Goal: Transaction & Acquisition: Purchase product/service

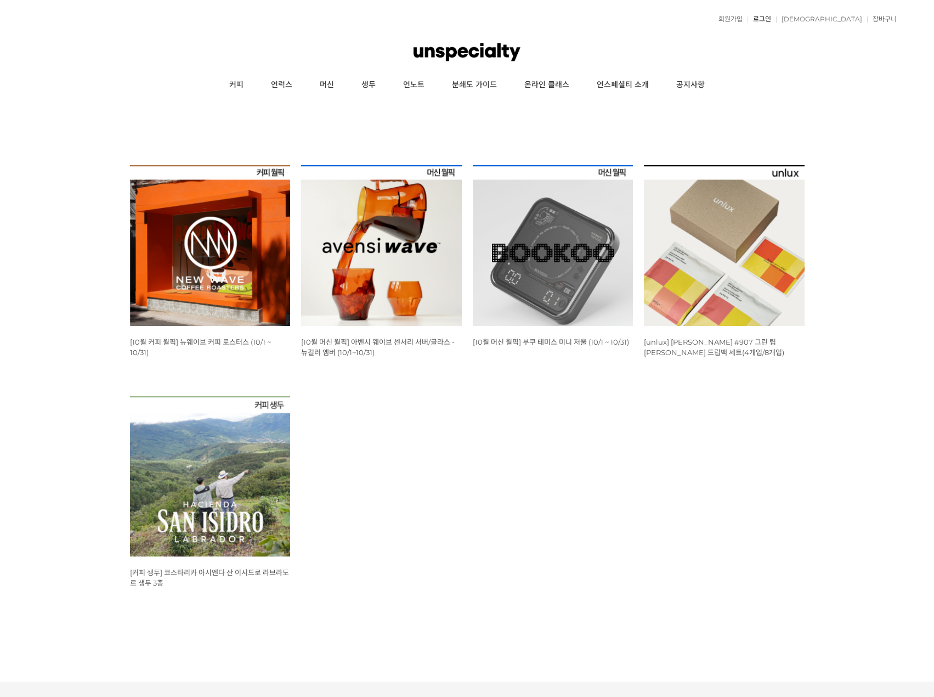
click at [771, 19] on link "로그인" at bounding box center [760, 19] width 24 height 7
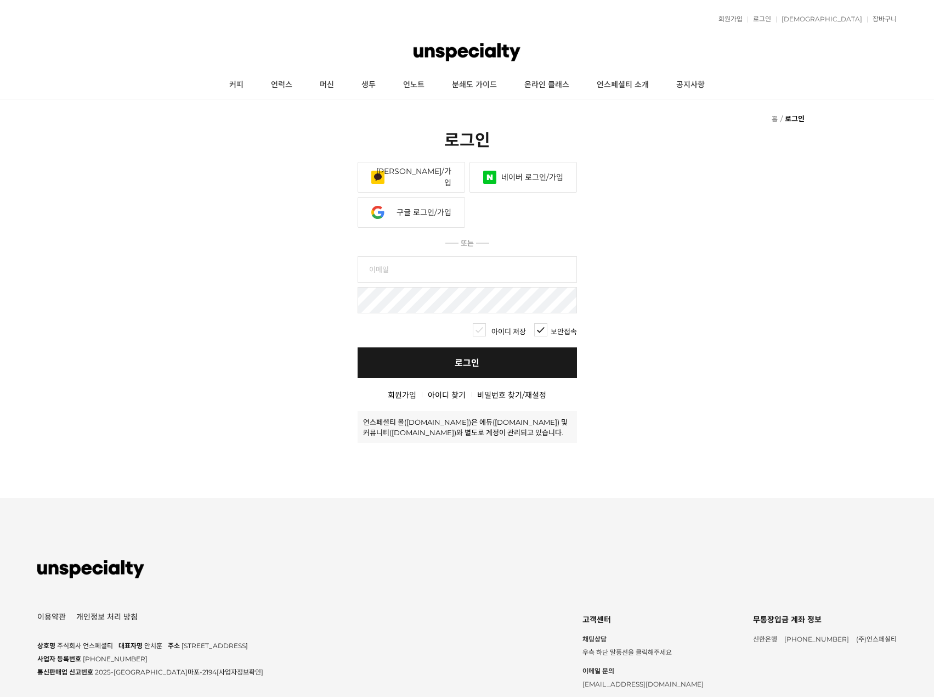
click at [431, 175] on link "카카오 로그인/가입" at bounding box center [412, 177] width 108 height 31
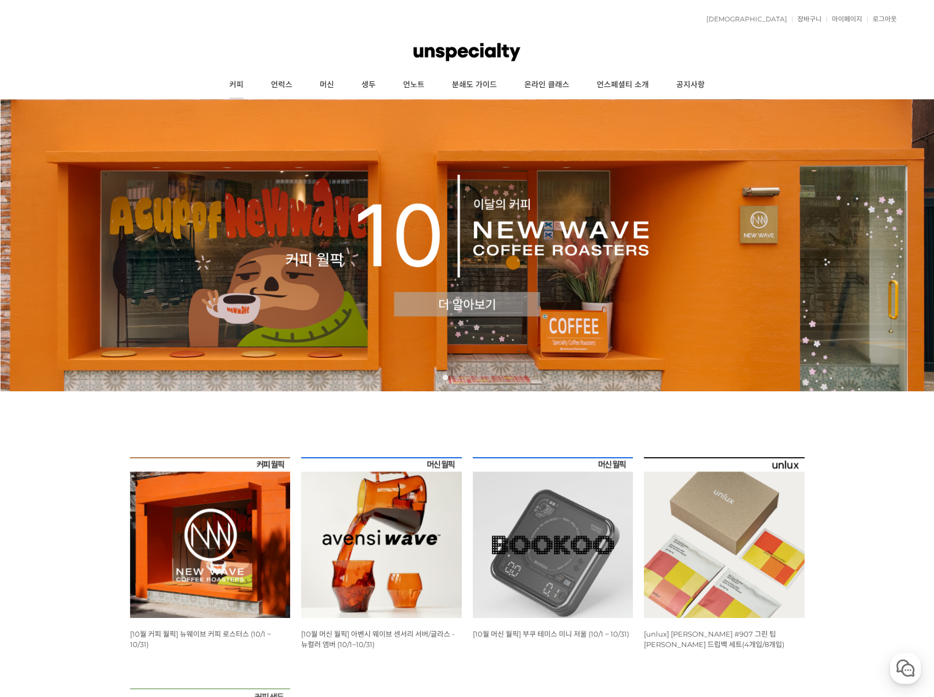
click at [235, 83] on link "커피" at bounding box center [237, 84] width 42 height 27
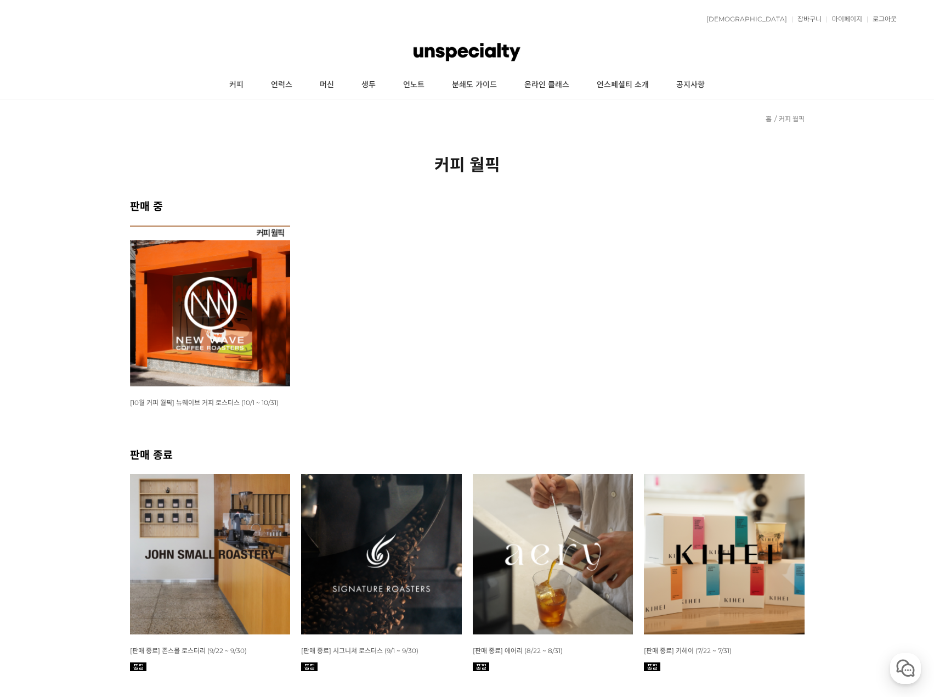
click at [224, 269] on img at bounding box center [210, 305] width 161 height 161
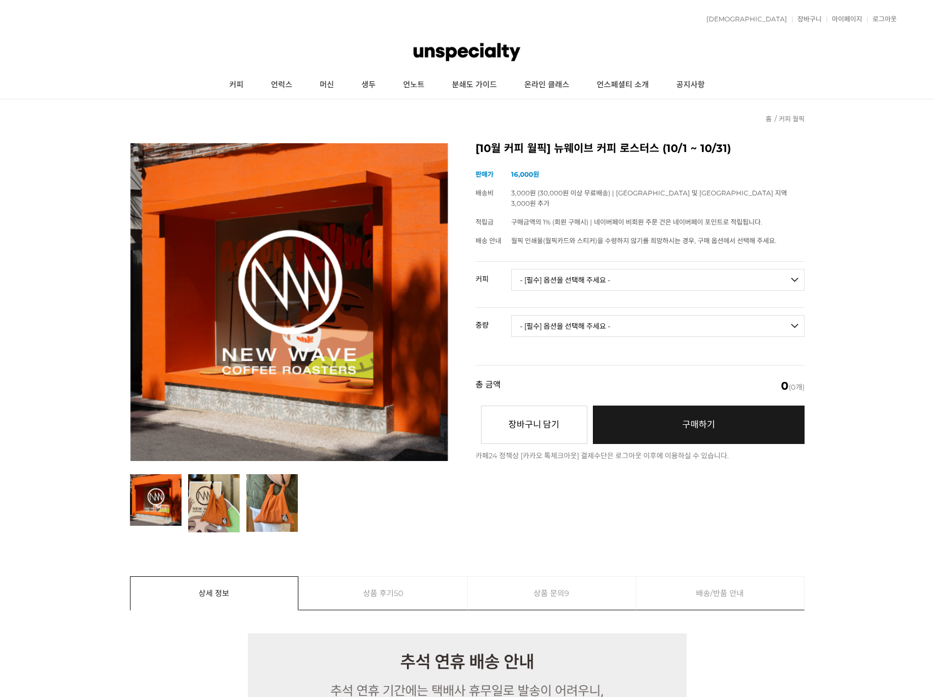
click at [595, 269] on select "- [필수] 옵션을 선택해 주세요 - ------------------- 언스페셜티 분쇄도 가이드 종이 받기 (주문 1건당 최대 1개 제공) …" at bounding box center [657, 280] width 293 height 22
click at [511, 269] on select "- [필수] 옵션을 선택해 주세요 - ------------------- 언스페셜티 분쇄도 가이드 종이 받기 (주문 1건당 최대 1개 제공) …" at bounding box center [657, 280] width 293 height 22
click at [578, 269] on select "- [필수] 옵션을 선택해 주세요 - ------------------- 언스페셜티 분쇄도 가이드 종이 받기 (주문 1건당 최대 1개 제공) …" at bounding box center [657, 280] width 293 height 22
select select "[10.8 오픈] #29 파나마 아시엔다 라 에스메랄다 엘 벨로 파카마라 내추럴"
click at [511, 269] on select "- [필수] 옵션을 선택해 주세요 - ------------------- 언스페셜티 분쇄도 가이드 종이 받기 (주문 1건당 최대 1개 제공) …" at bounding box center [657, 280] width 293 height 22
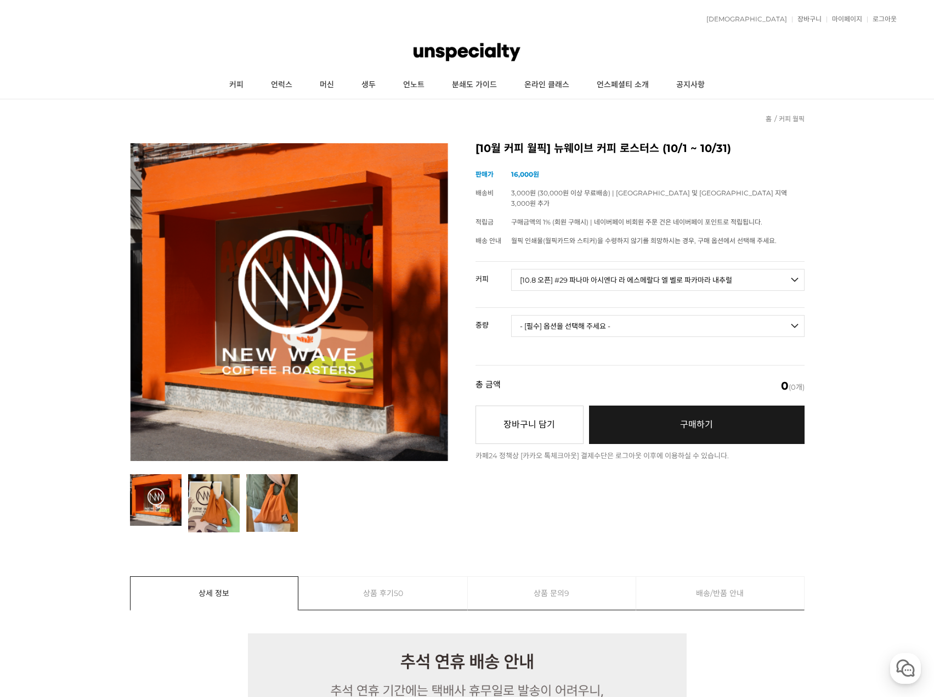
click at [634, 316] on select "- [필수] 옵션을 선택해 주세요 - ------------------- 100g" at bounding box center [657, 326] width 293 height 22
select select "100g"
click at [511, 315] on select "- [필수] 옵션을 선택해 주세요 - ------------------- 100g" at bounding box center [657, 326] width 293 height 22
select select "*"
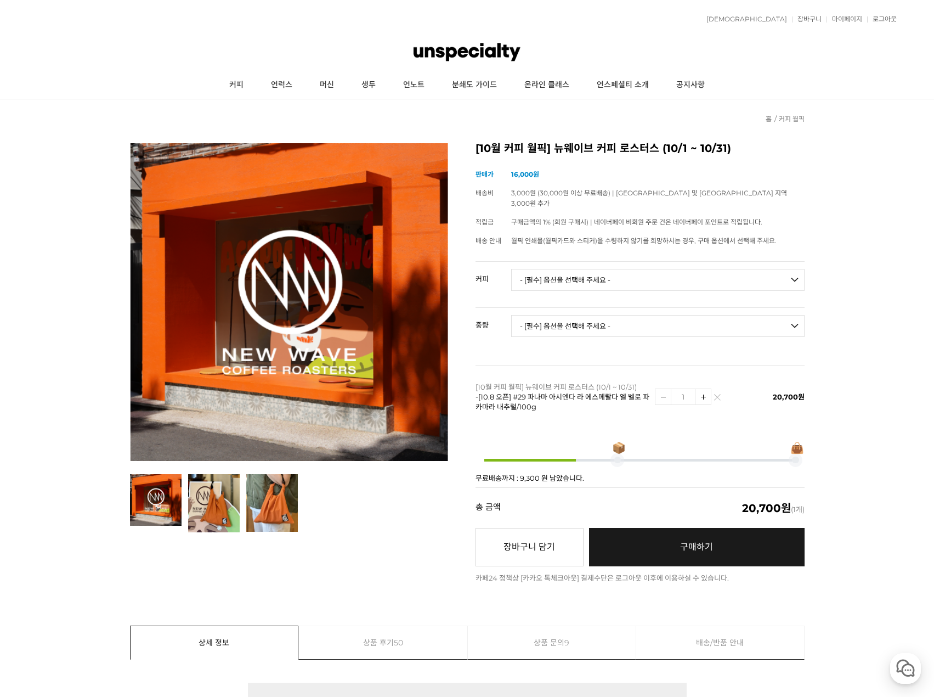
click at [611, 270] on select "- [필수] 옵션을 선택해 주세요 - ------------------- 언스페셜티 분쇄도 가이드 종이 받기 (주문 1건당 최대 1개 제공) …" at bounding box center [657, 280] width 293 height 22
click at [482, 402] on td "[10월 커피 월픽] 뉴웨이브 커피 로스터스 (10/1 ~ 10/31) - [10.8 오픈] #29 파나마 아시엔다 라 에스메랄다 엘 벨로 파…" at bounding box center [565, 396] width 179 height 63
drag, startPoint x: 507, startPoint y: 386, endPoint x: 575, endPoint y: 403, distance: 70.0
click at [575, 403] on td "[10월 커피 월픽] 뉴웨이브 커피 로스터스 (10/1 ~ 10/31) - [10.8 오픈] #29 파나마 아시엔다 라 에스메랄다 엘 벨로 파…" at bounding box center [565, 396] width 179 height 63
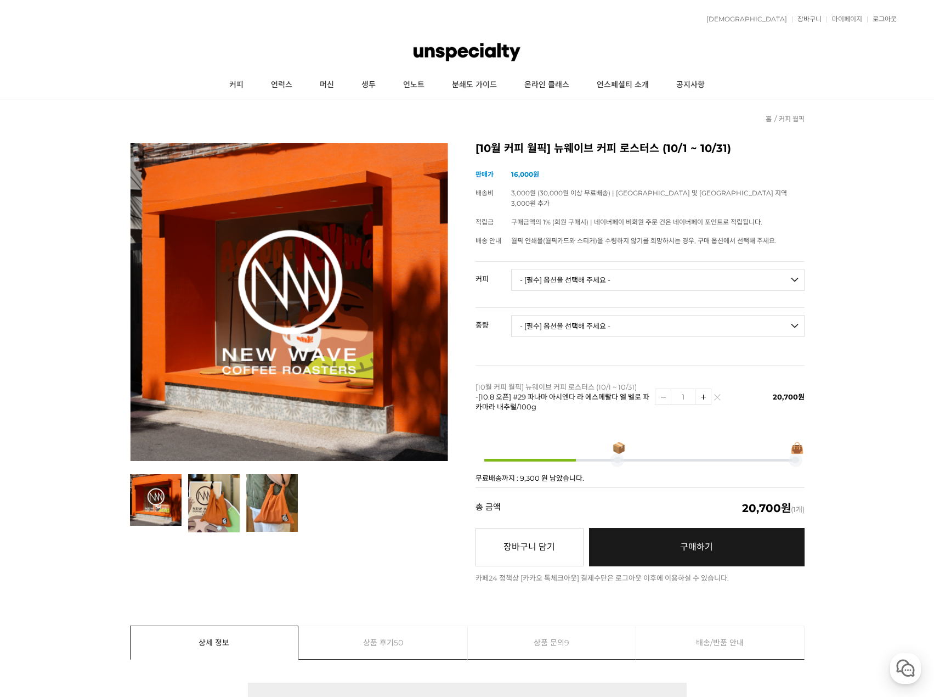
click at [569, 270] on select "- [필수] 옵션을 선택해 주세요 - ------------------- 언스페셜티 분쇄도 가이드 종이 받기 (주문 1건당 최대 1개 제공) …" at bounding box center [657, 280] width 293 height 22
select select "[10.8 오픈] #30 파나마 잔슨 게이샤 워시드 (랏 #501)"
click at [511, 269] on select "- [필수] 옵션을 선택해 주세요 - ------------------- 언스페셜티 분쇄도 가이드 종이 받기 (주문 1건당 최대 1개 제공) …" at bounding box center [657, 280] width 293 height 22
click at [609, 308] on td "- [필수] 옵션을 선택해 주세요 - ------------------- 100g" at bounding box center [657, 331] width 293 height 46
click at [609, 315] on select "- [필수] 옵션을 선택해 주세요 - ------------------- 100g" at bounding box center [657, 326] width 293 height 22
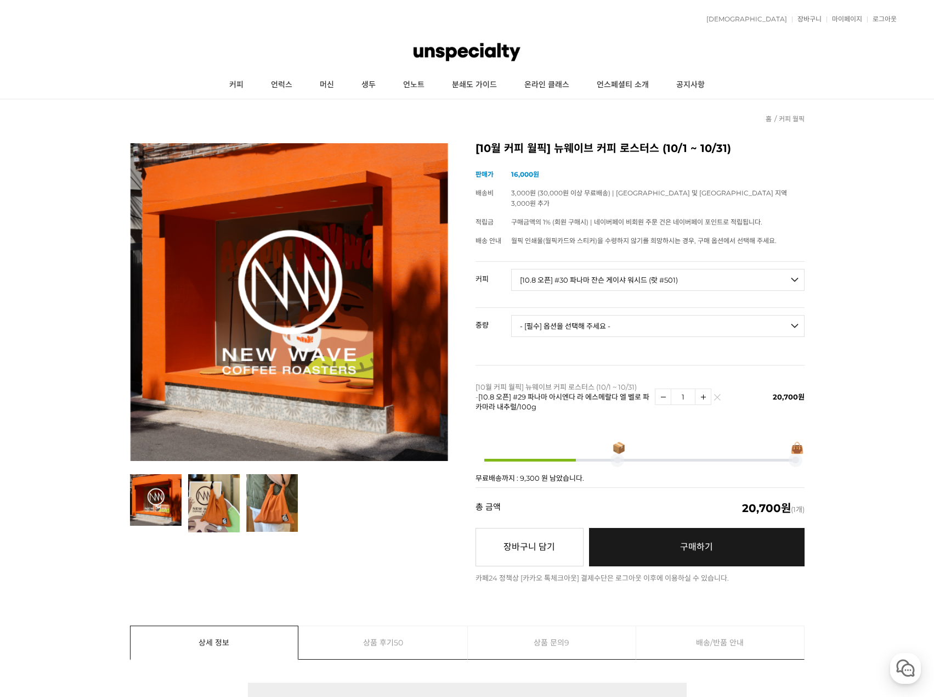
select select "100g"
click at [511, 315] on select "- [필수] 옵션을 선택해 주세요 - ------------------- 100g" at bounding box center [657, 326] width 293 height 22
select select "*"
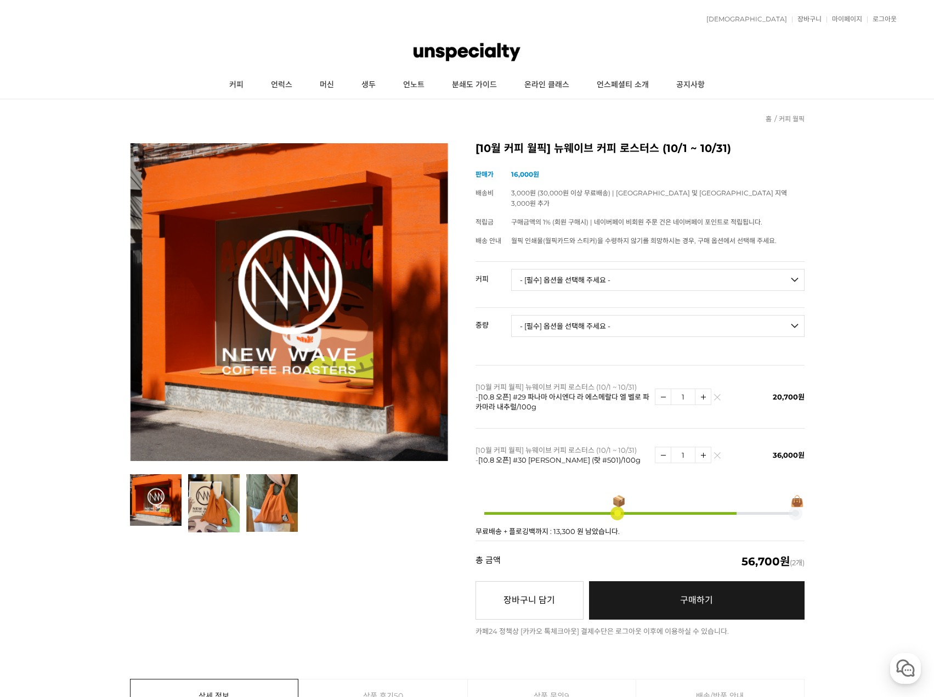
click at [602, 273] on select "- [필수] 옵션을 선택해 주세요 - ------------------- 언스페셜티 분쇄도 가이드 종이 받기 (주문 1건당 최대 1개 제공) …" at bounding box center [657, 280] width 293 height 22
select select "#24 파나마 아시엔다 라 에스메랄다 엘 벨로 게이샤 워시드"
click at [511, 269] on select "- [필수] 옵션을 선택해 주세요 - ------------------- 언스페셜티 분쇄도 가이드 종이 받기 (주문 1건당 최대 1개 제공) …" at bounding box center [657, 280] width 293 height 22
click at [669, 319] on select "- [필수] 옵션을 선택해 주세요 - ------------------- 100g" at bounding box center [657, 326] width 293 height 22
select select "100g"
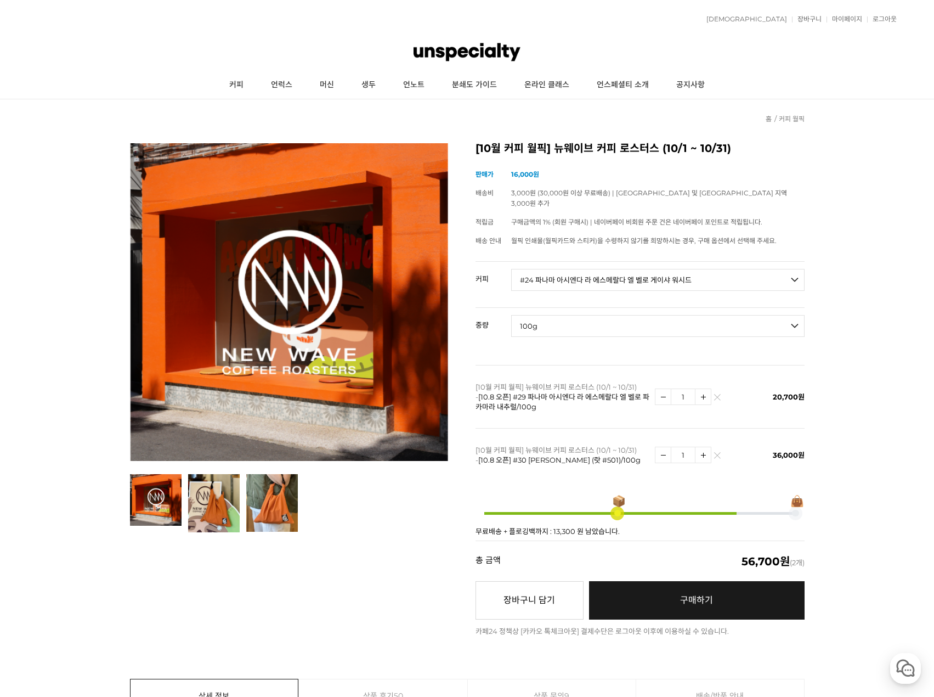
click at [511, 315] on select "- [필수] 옵션을 선택해 주세요 - ------------------- 100g" at bounding box center [657, 326] width 293 height 22
select select "*"
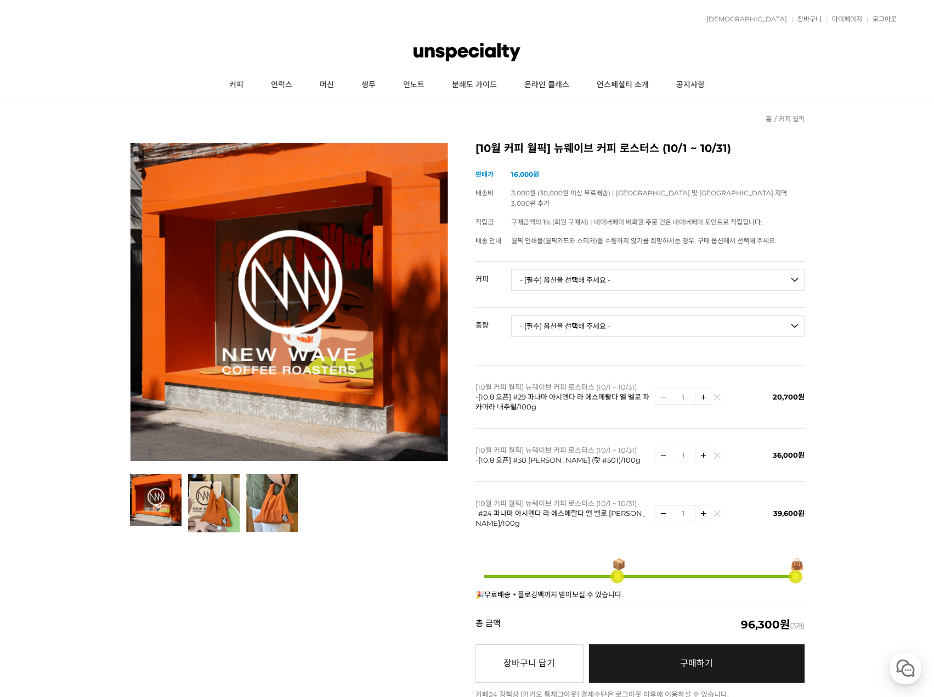
click at [720, 397] on img at bounding box center [717, 400] width 6 height 6
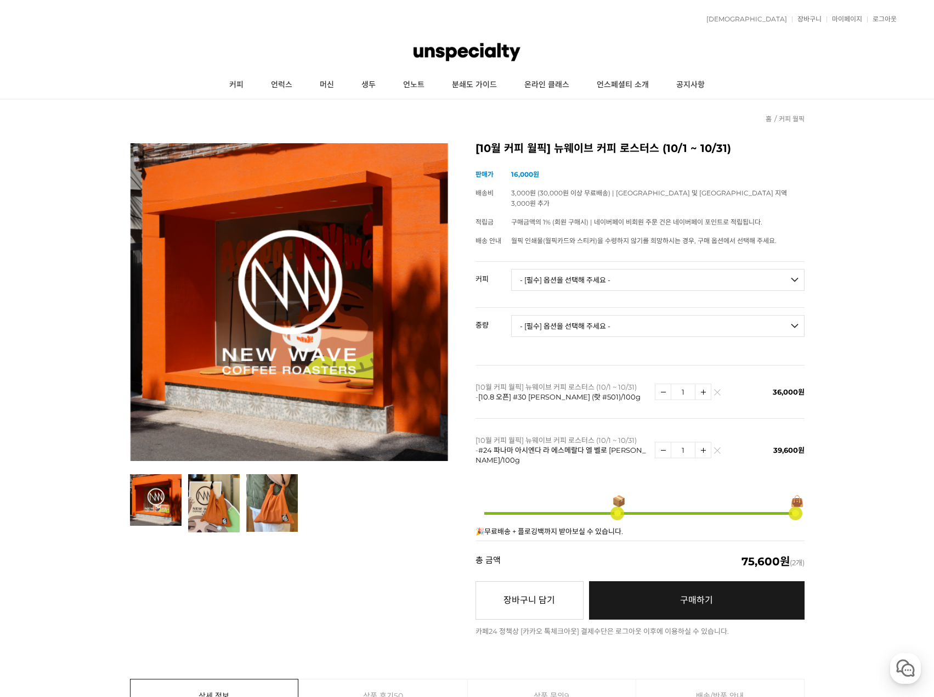
click at [724, 602] on link "구매하기 예약주문 REGULAR DELIVERY" at bounding box center [697, 600] width 216 height 38
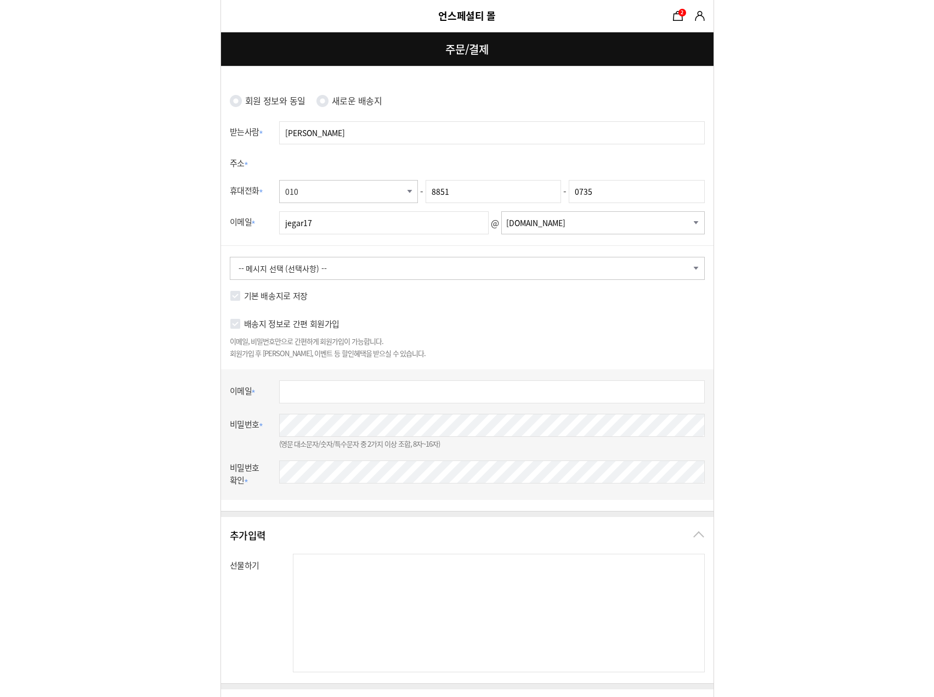
radio input "true"
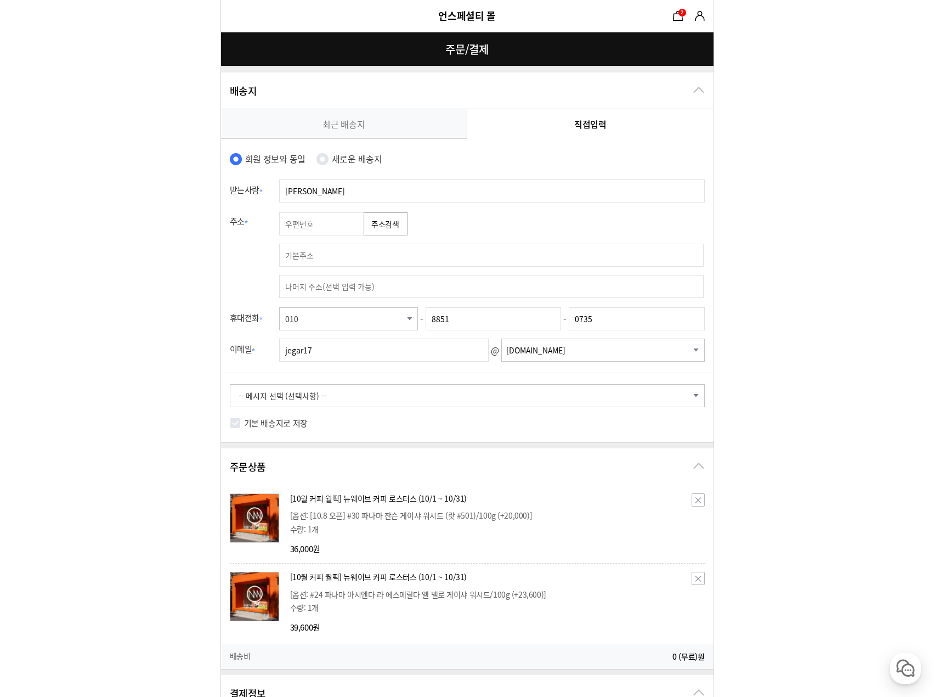
click at [399, 233] on button "주소검색" at bounding box center [386, 223] width 44 height 23
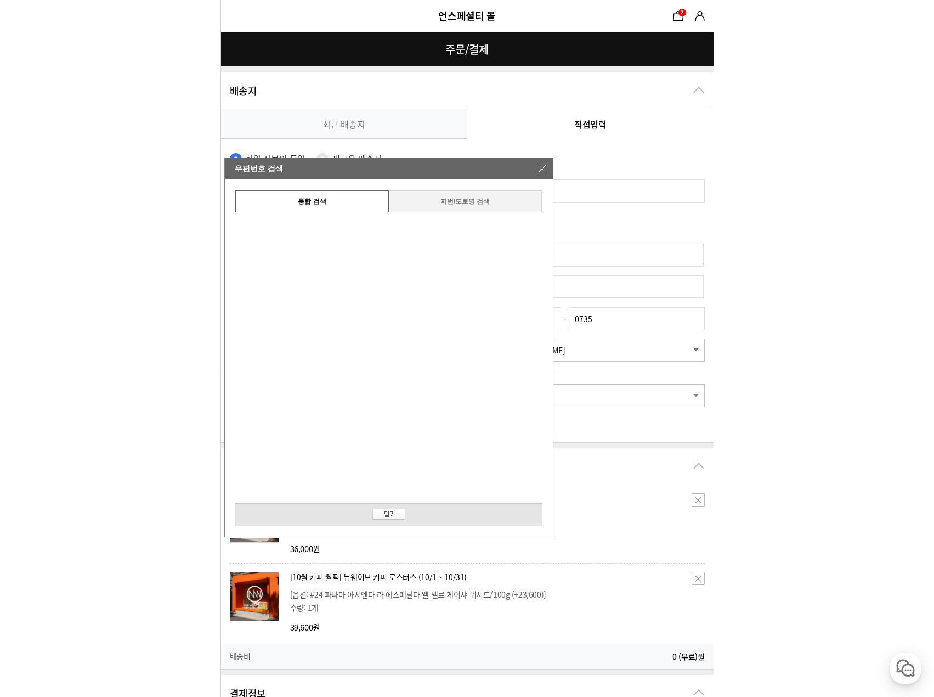
type input "06049"
type input "서울 강남구 논현동 68-16 청림"
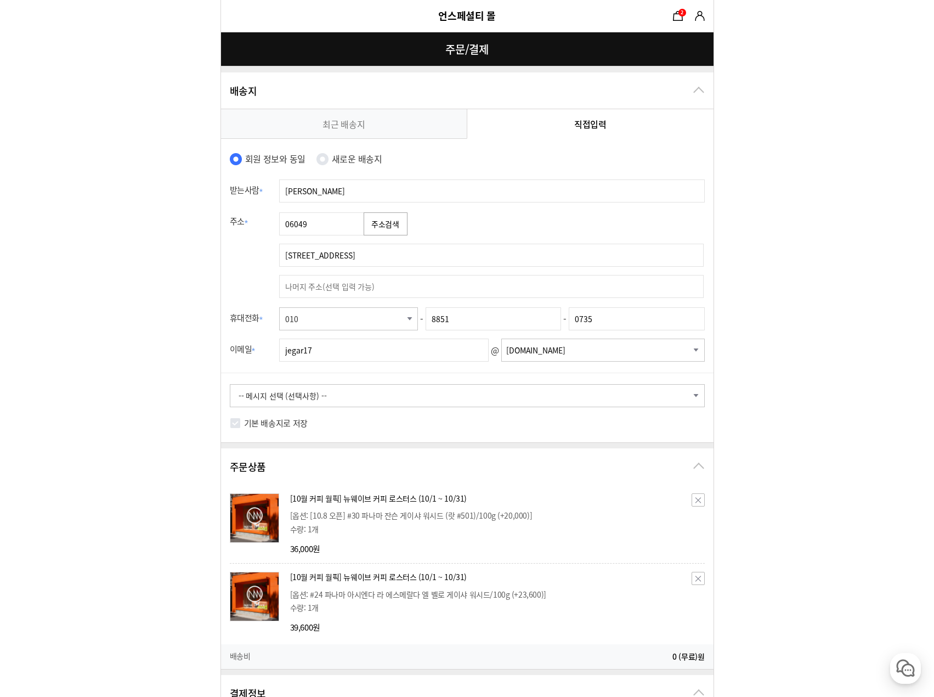
click at [383, 294] on input "text" at bounding box center [491, 286] width 425 height 23
type input "201호"
click at [340, 176] on td "김윤규" at bounding box center [495, 190] width 437 height 31
click at [398, 422] on div "기본 배송지로 저장" at bounding box center [467, 428] width 493 height 27
click at [390, 405] on select "-- 메시지 선택 (선택사항) -- 배송 전에 미리 연락바랍니다. 부재 시 경비실에 맡겨주세요. 부재 시 문 앞에 놓아주세요. 빠른 배송 부탁…" at bounding box center [467, 395] width 475 height 23
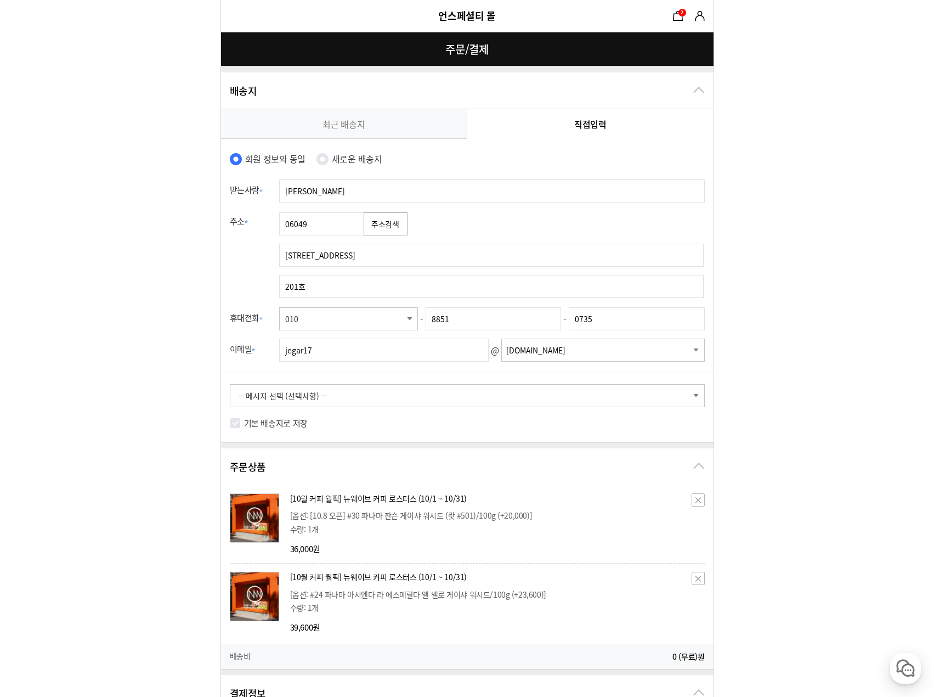
click at [390, 405] on select "-- 메시지 선택 (선택사항) -- 배송 전에 미리 연락바랍니다. 부재 시 경비실에 맡겨주세요. 부재 시 문 앞에 놓아주세요. 빠른 배송 부탁…" at bounding box center [467, 395] width 475 height 23
click at [340, 403] on select "-- 메시지 선택 (선택사항) -- 배송 전에 미리 연락바랍니다. 부재 시 경비실에 맡겨주세요. 부재 시 문 앞에 놓아주세요. 빠른 배송 부탁…" at bounding box center [467, 395] width 475 height 23
select select "oMessage-3"
click at [230, 384] on select "-- 메시지 선택 (선택사항) -- 배송 전에 미리 연락바랍니다. 부재 시 경비실에 맡겨주세요. 부재 시 문 앞에 놓아주세요. 빠른 배송 부탁…" at bounding box center [467, 395] width 475 height 23
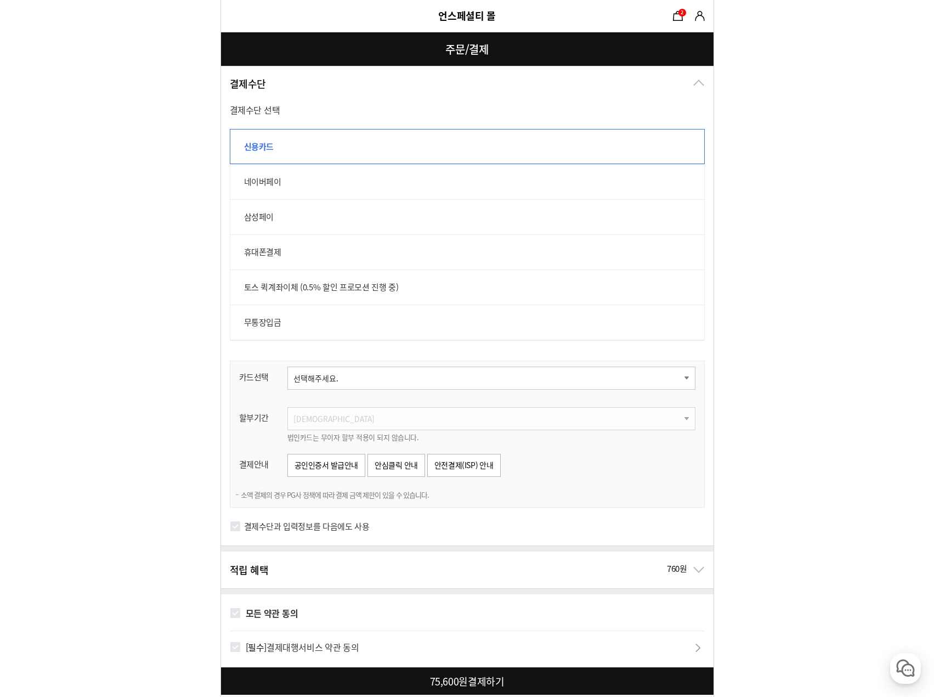
scroll to position [821, 0]
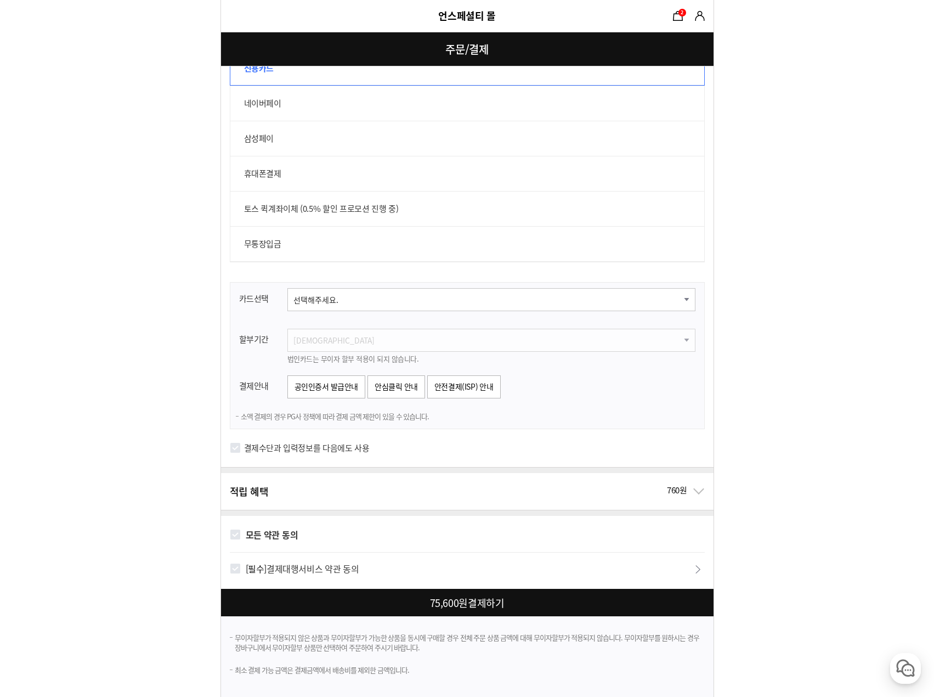
click at [275, 450] on label "결제수단과 입력정보를 다음에도 사용" at bounding box center [307, 448] width 126 height 12
click at [241, 450] on input "결제수단과 입력정보를 다음에도 사용" at bounding box center [235, 447] width 11 height 11
checkbox input "true"
click at [289, 536] on strong "모든 약관 동의" at bounding box center [272, 534] width 53 height 13
click at [241, 536] on input "모든 약관 동의" at bounding box center [235, 534] width 11 height 11
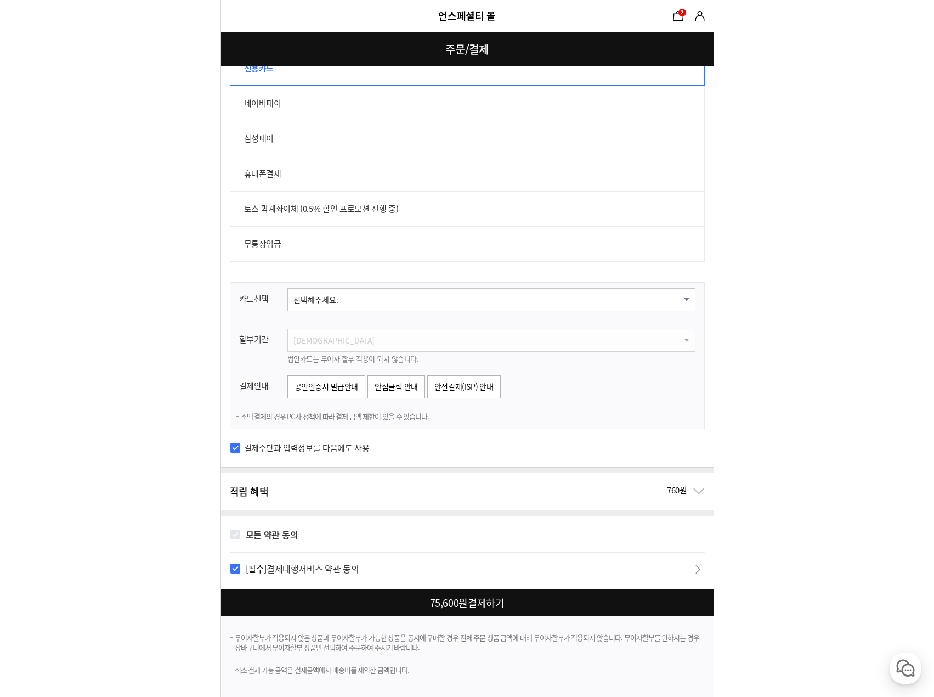
checkbox input "true"
click at [491, 611] on div at bounding box center [469, 602] width 497 height 27
checkbox input "false"
checkbox input "true"
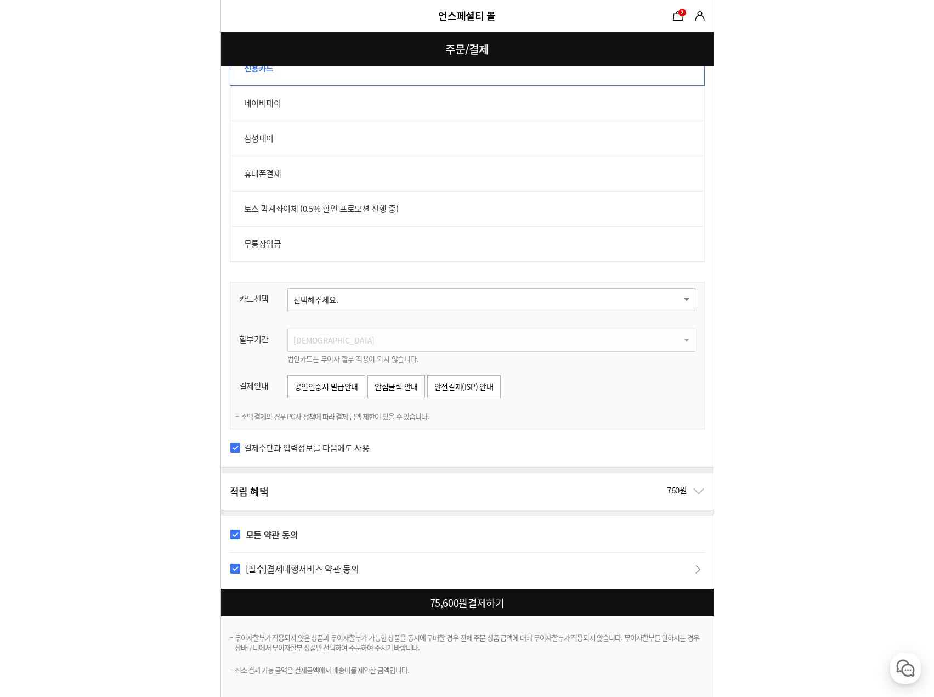
click at [324, 299] on select "선택해주세요. 신한카드 비씨카드 우리카드 KB국민카드 롯데카드 현대카드 삼성카드 NH카드 하나카드 씨티카드 카카오뱅크 광주카드 전북카드 수협카…" at bounding box center [491, 299] width 408 height 23
select select "card_17"
click at [287, 288] on select "선택해주세요. 신한카드 비씨카드 우리카드 KB국민카드 롯데카드 현대카드 삼성카드 NH카드 하나카드 씨티카드 카카오뱅크 광주카드 전북카드 수협카…" at bounding box center [491, 299] width 408 height 23
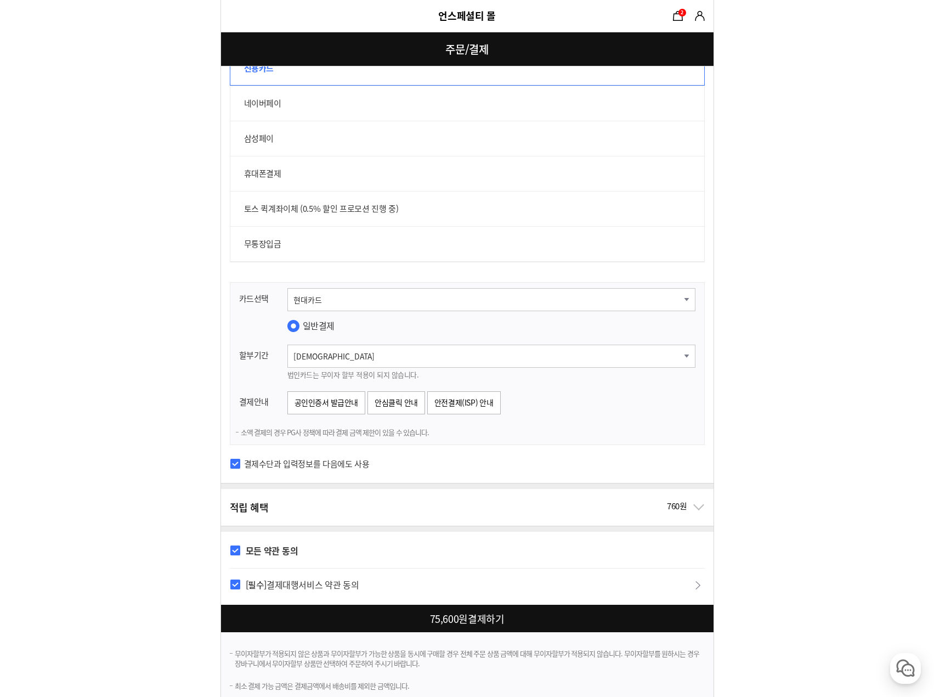
click at [330, 296] on select "선택해주세요. 신한카드 비씨카드 우리카드 KB국민카드 롯데카드 현대카드 삼성카드 NH카드 하나카드 씨티카드 카카오뱅크 광주카드 전북카드 수협카…" at bounding box center [491, 299] width 408 height 23
click at [287, 288] on select "선택해주세요. 신한카드 비씨카드 우리카드 KB국민카드 롯데카드 현대카드 삼성카드 NH카드 하나카드 씨티카드 카카오뱅크 광주카드 전북카드 수협카…" at bounding box center [491, 299] width 408 height 23
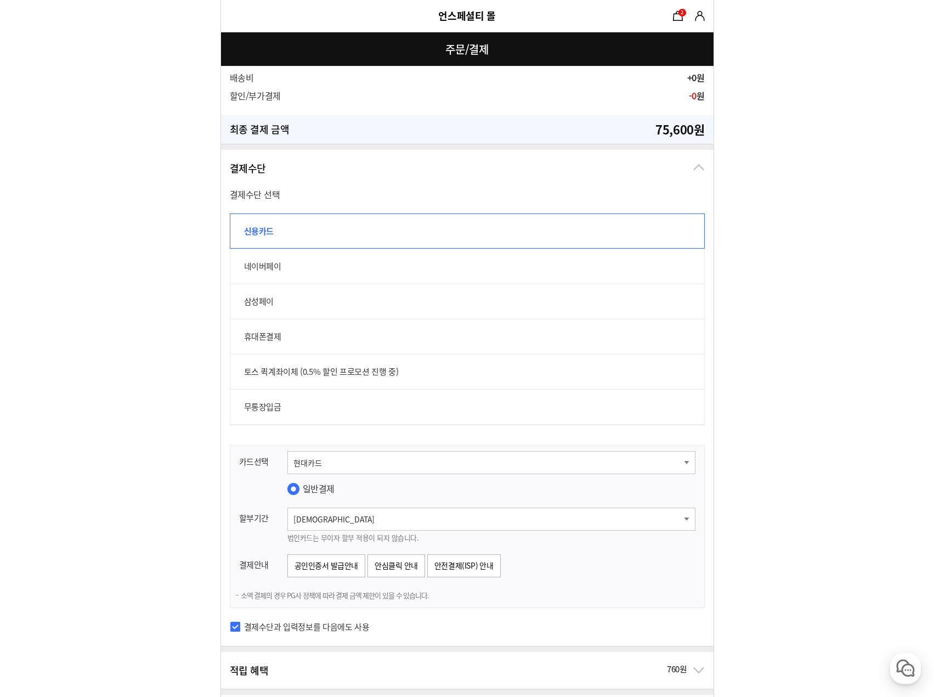
scroll to position [601, 0]
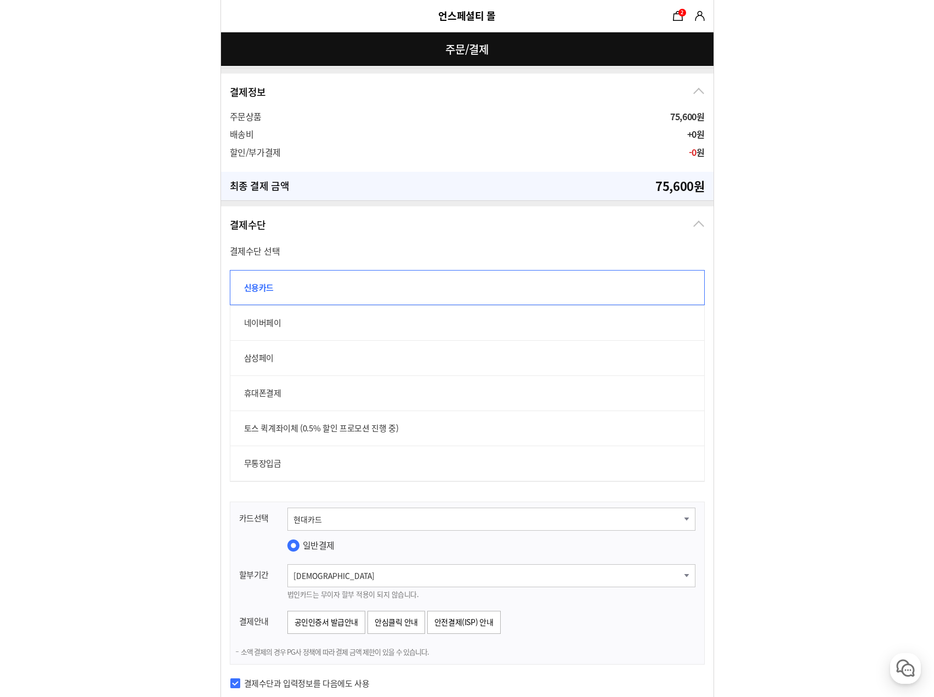
click at [341, 399] on label "휴대폰결제" at bounding box center [467, 392] width 475 height 35
click at [242, 387] on input "휴대폰결제" at bounding box center [236, 381] width 12 height 12
radio input "true"
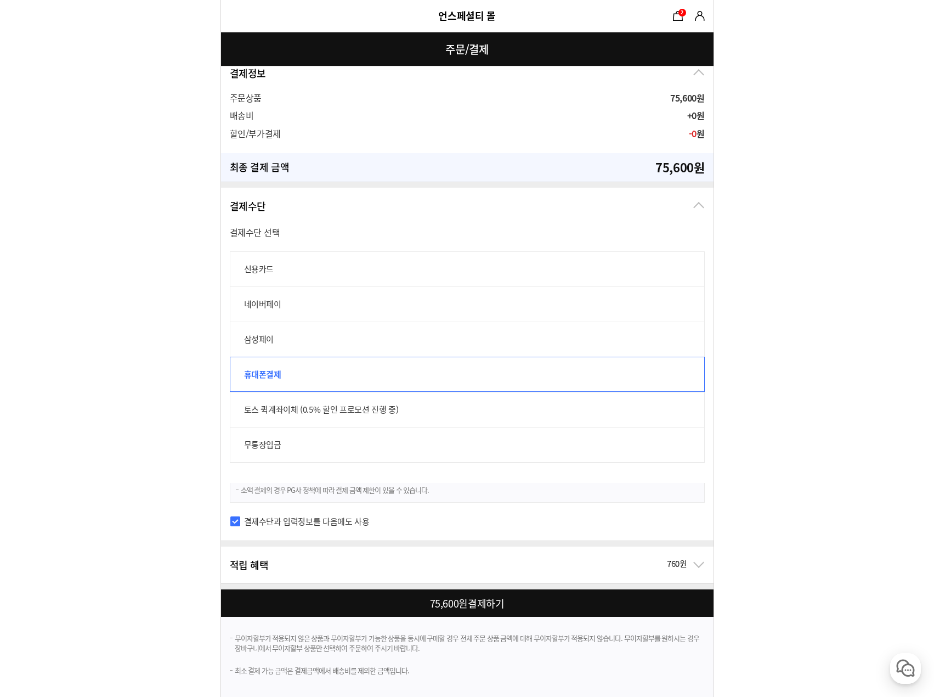
scroll to position [621, 0]
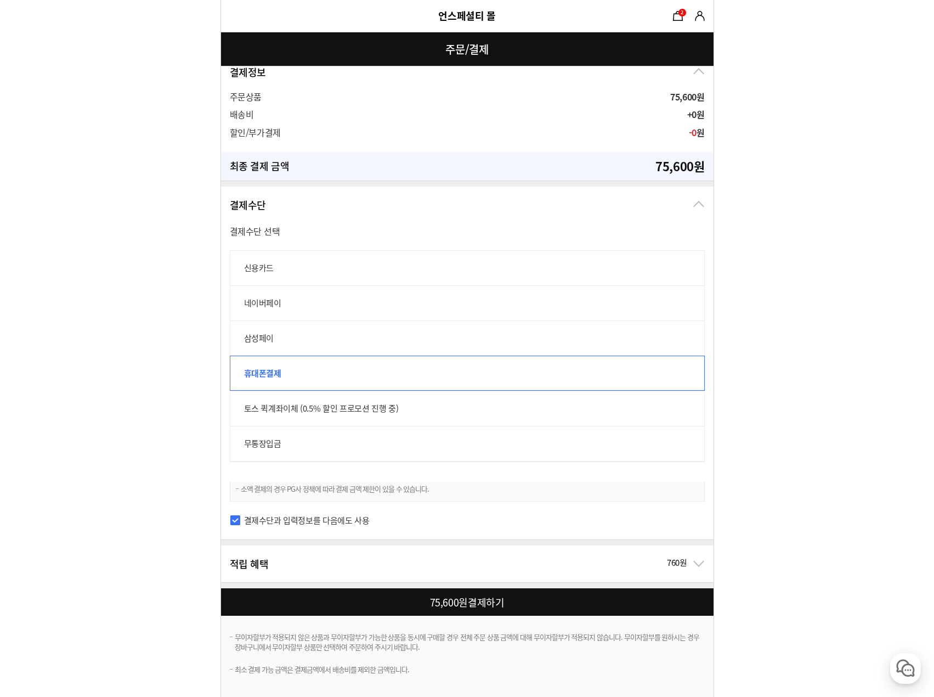
click at [448, 607] on div at bounding box center [469, 601] width 497 height 27
checkbox input "false"
checkbox input "true"
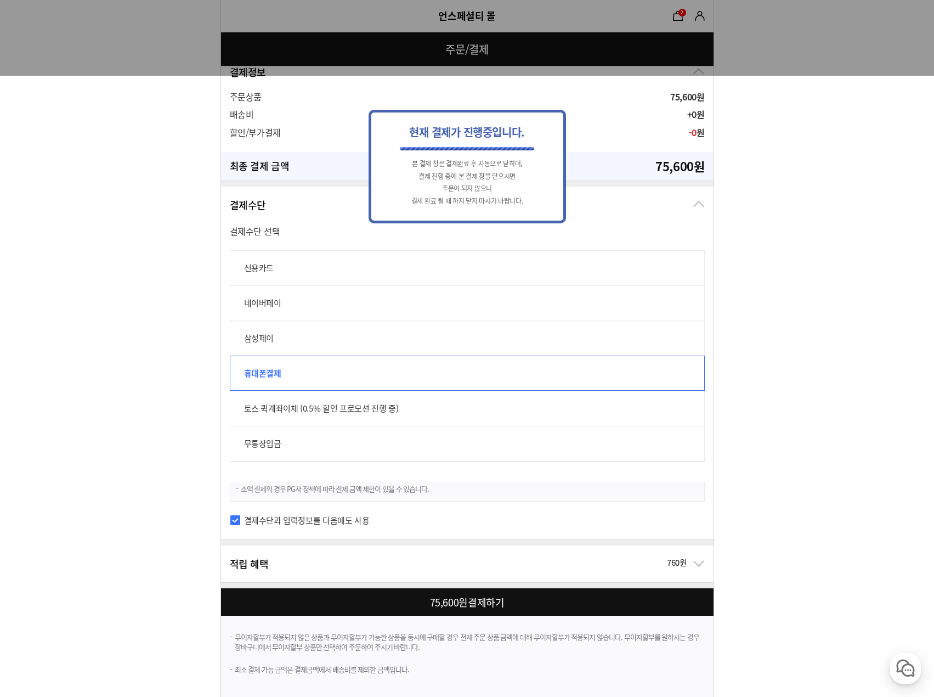
scroll to position [0, 0]
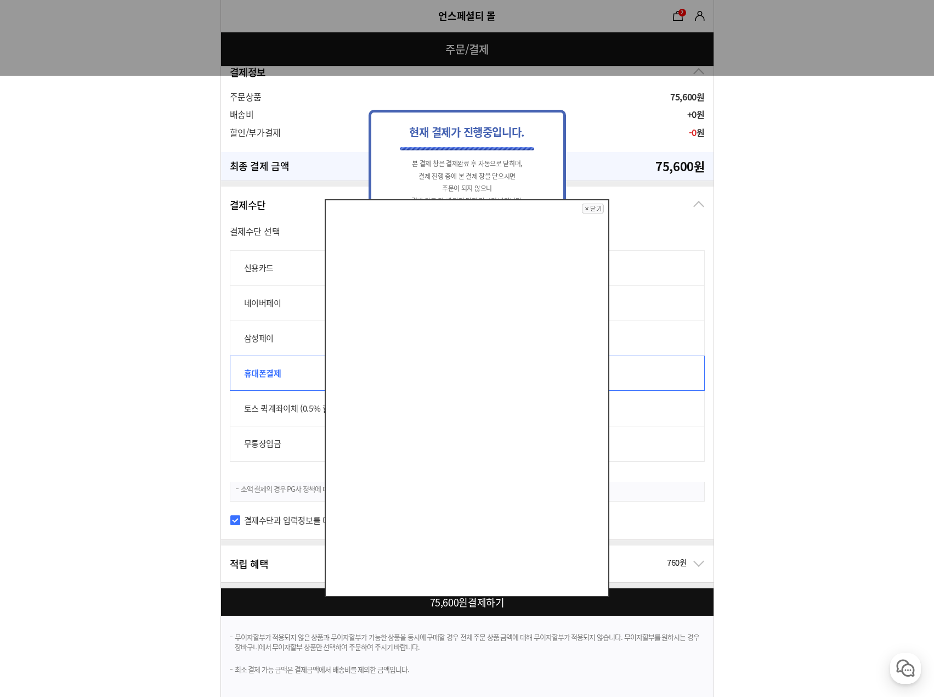
click at [593, 210] on img at bounding box center [593, 209] width 22 height 10
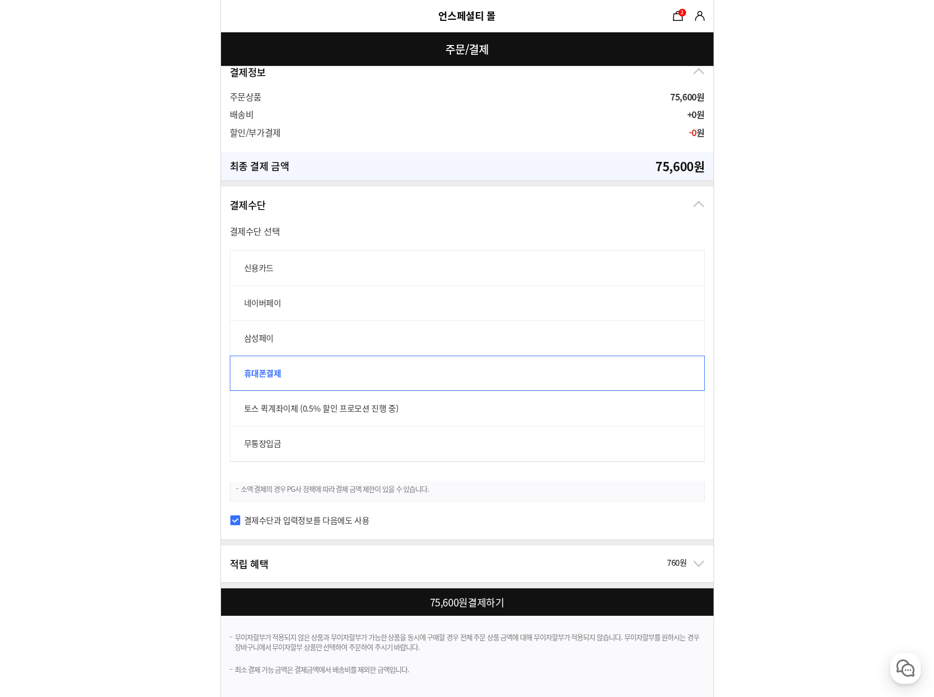
click at [263, 262] on label "신용카드" at bounding box center [467, 267] width 475 height 35
click at [242, 262] on input "신용카드" at bounding box center [236, 256] width 12 height 12
radio input "true"
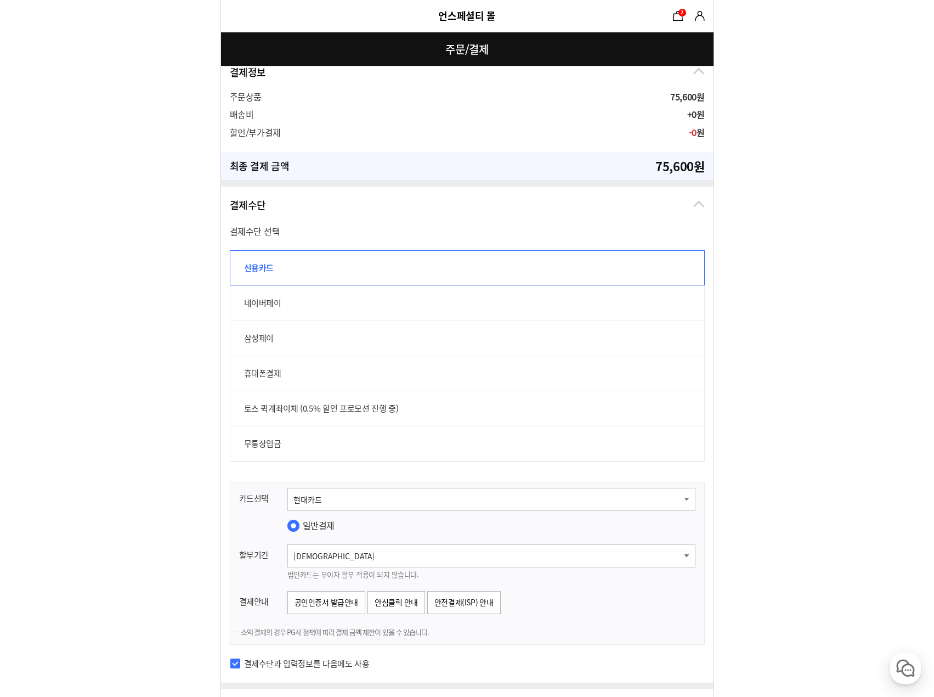
click at [317, 500] on select "선택해주세요. 신한카드 비씨카드 우리카드 KB국민카드 롯데카드 현대카드 삼성카드 NH카드 하나카드 씨티카드 카카오뱅크 광주카드 전북카드 수협카…" at bounding box center [491, 499] width 408 height 23
click at [782, 516] on form "주문 정보 undefined(jegar17@naver.com) 상품 수령 스토어픽업을 사용할 수 없는 상품이 포함되어 있어 일반 배송사만 선택…" at bounding box center [467, 145] width 934 height 1533
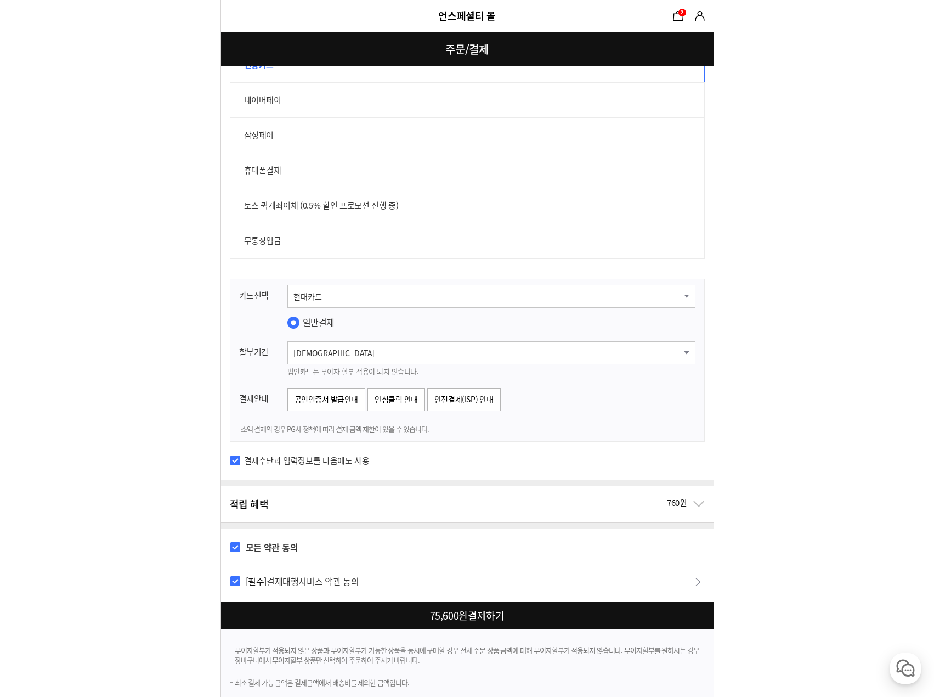
scroll to position [837, 0]
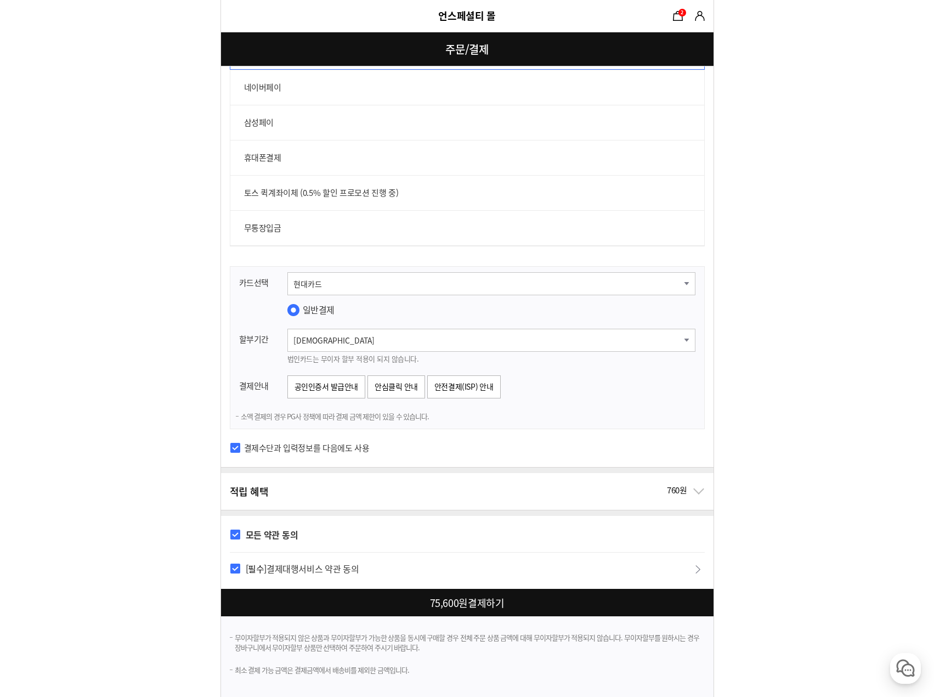
click at [504, 606] on div at bounding box center [469, 602] width 497 height 27
checkbox input "false"
checkbox input "true"
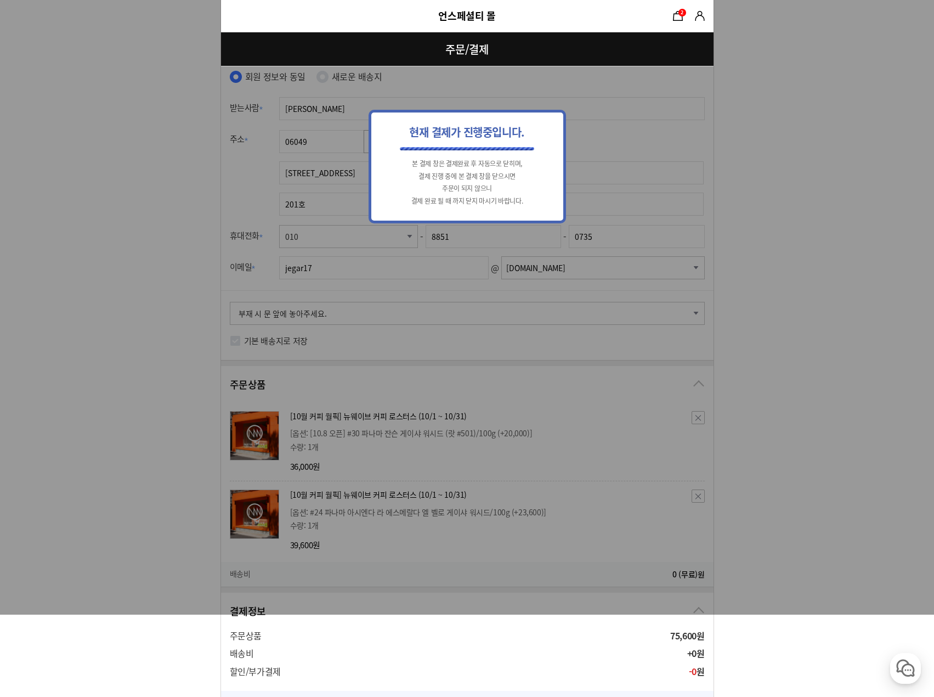
scroll to position [0, 0]
